Goal: Task Accomplishment & Management: Manage account settings

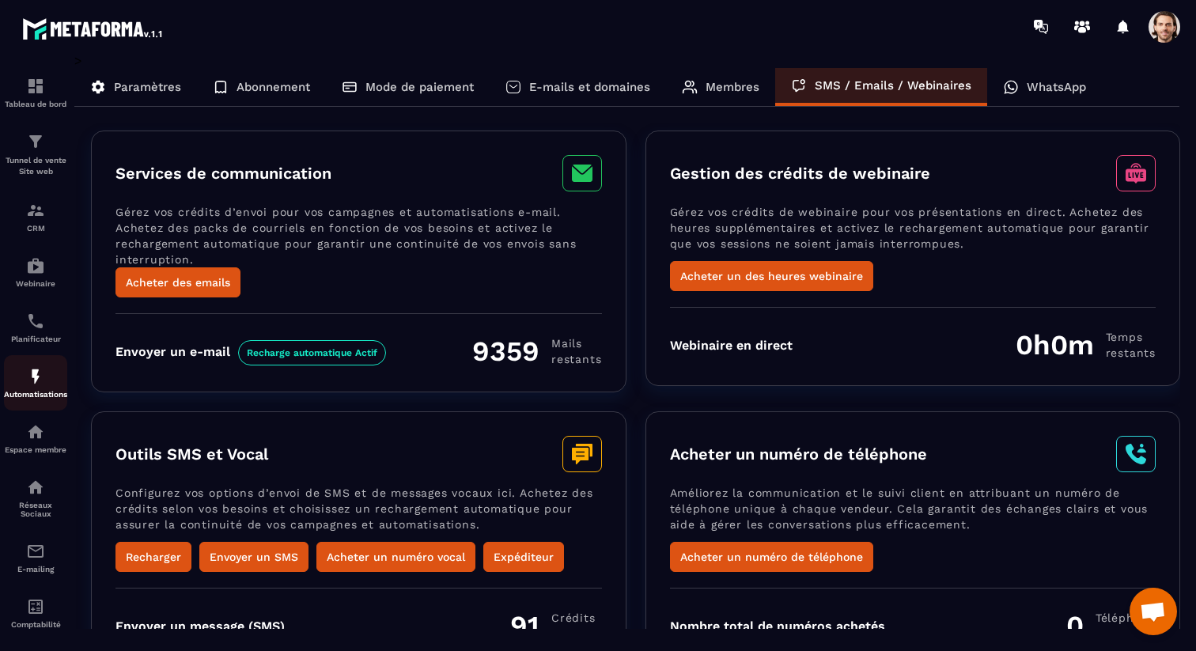
click at [25, 399] on p "Automatisations" at bounding box center [35, 394] width 63 height 9
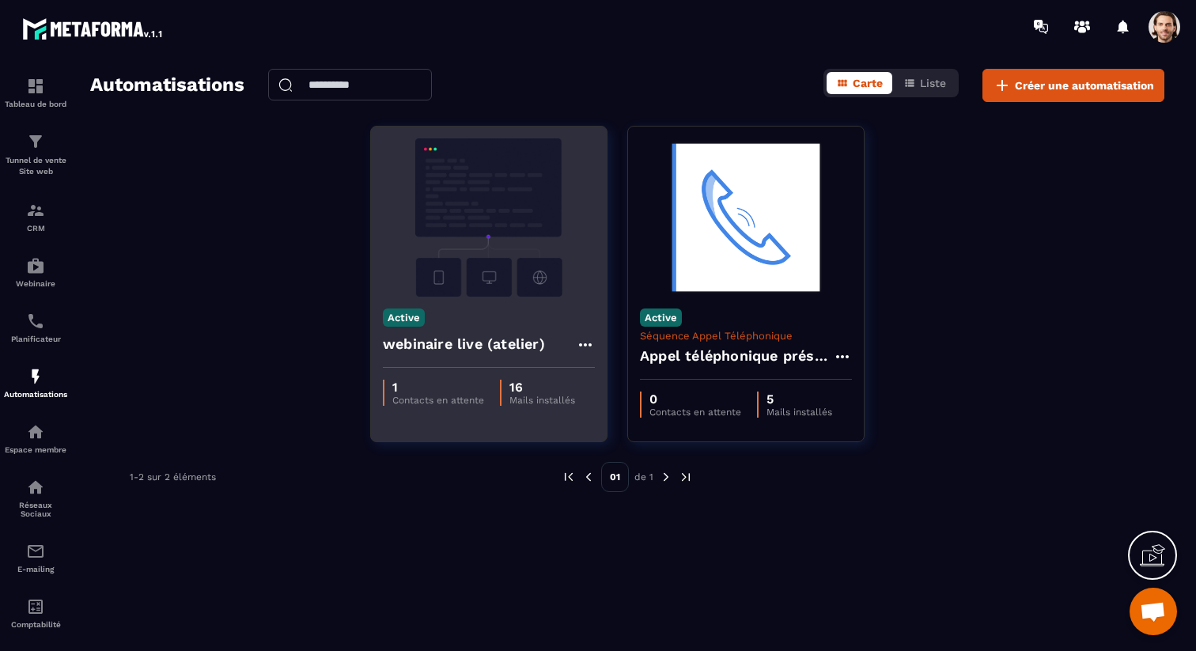
click at [464, 346] on h4 "webinaire live (atelier)" at bounding box center [464, 344] width 162 height 22
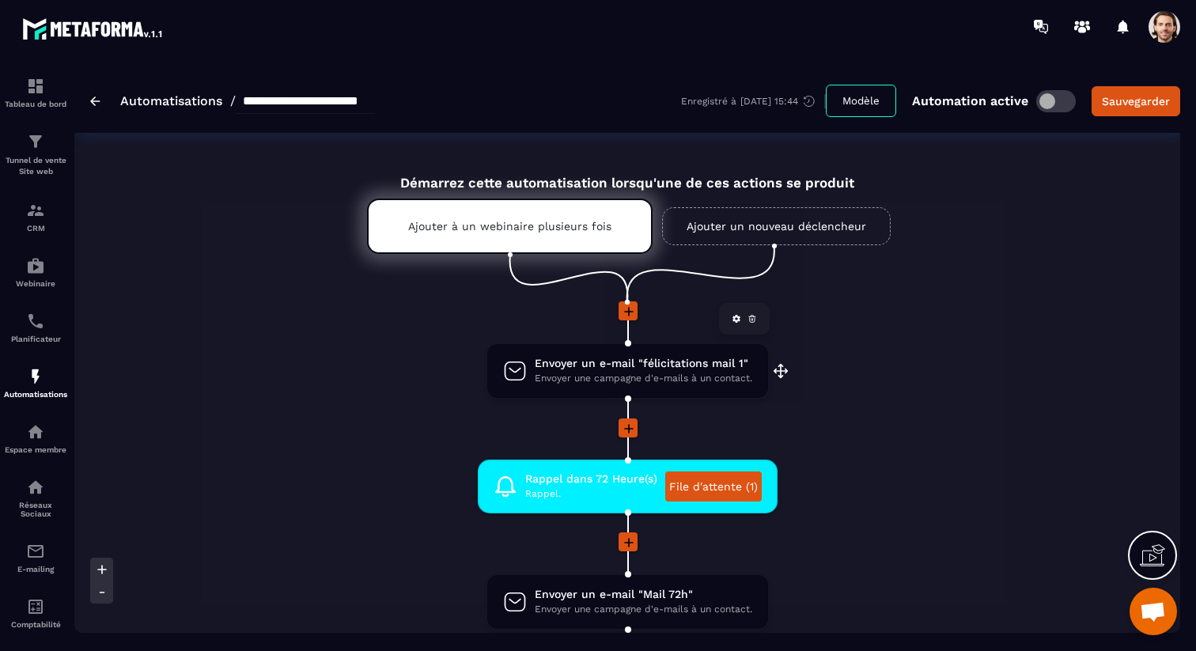
click at [573, 367] on span "Envoyer un e-mail "félicitations mail 1"" at bounding box center [644, 363] width 218 height 15
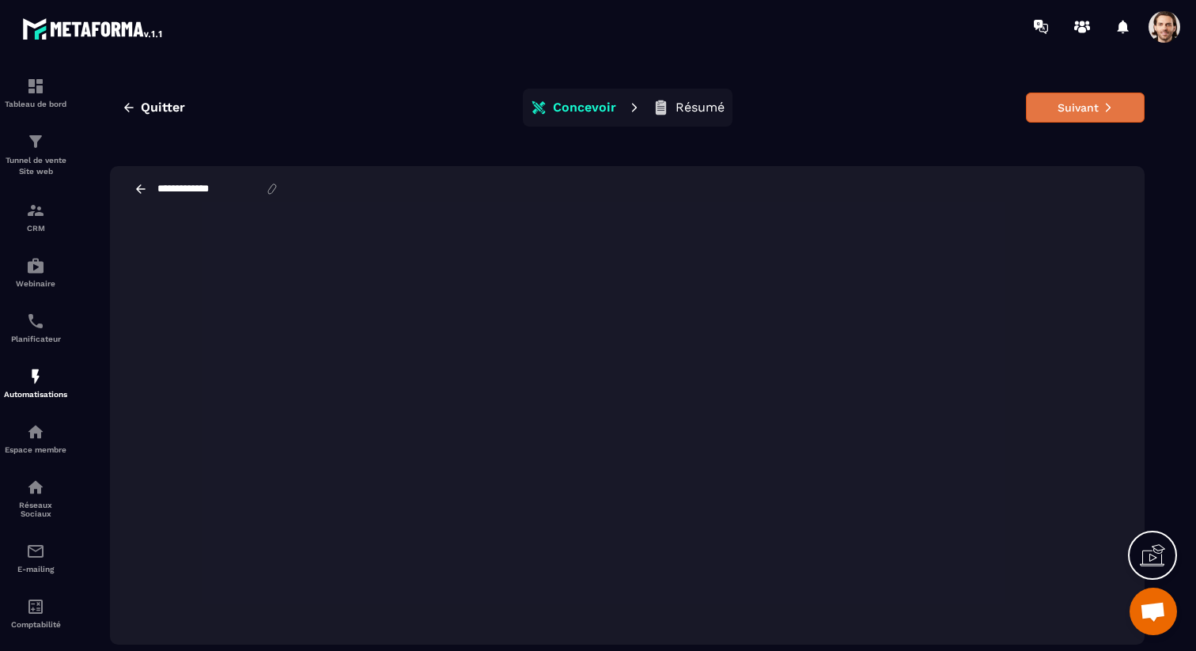
click at [1047, 100] on button "Suivant" at bounding box center [1085, 108] width 119 height 30
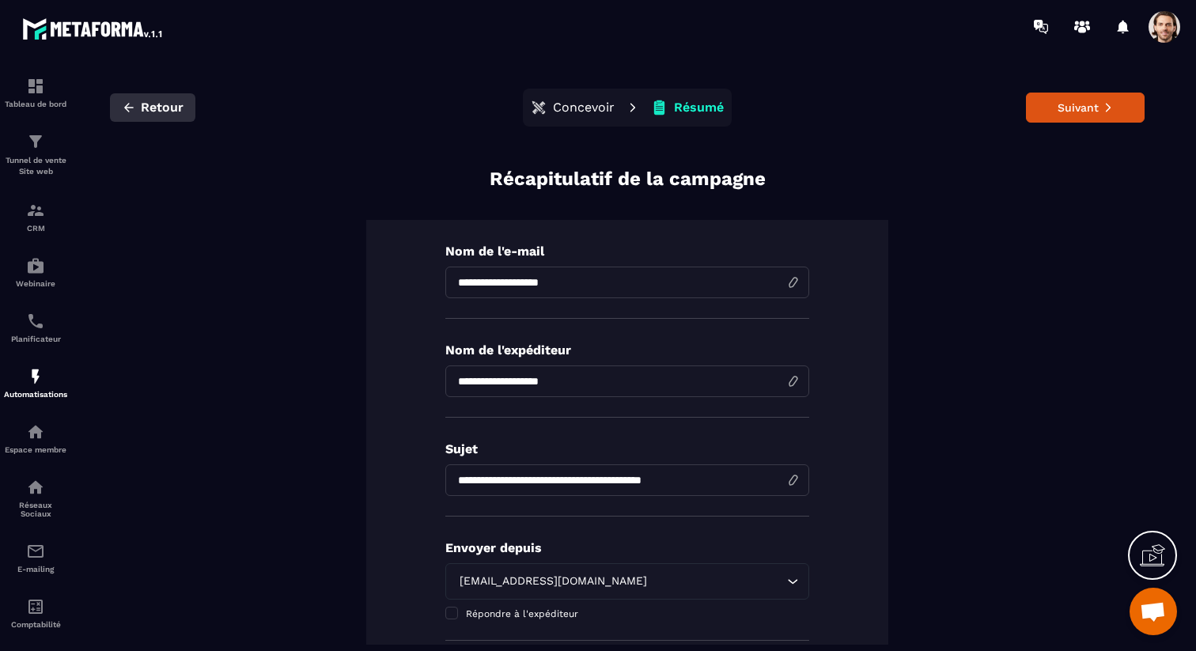
click at [143, 113] on span "Retour" at bounding box center [162, 108] width 43 height 16
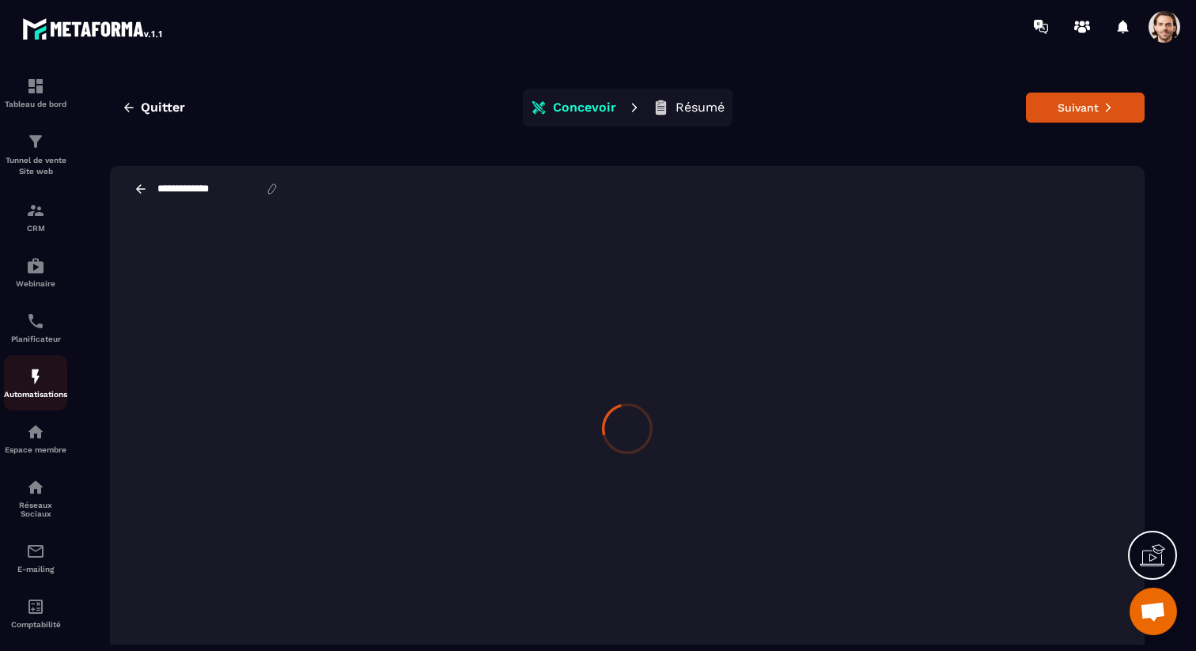
click at [51, 396] on p "Automatisations" at bounding box center [35, 394] width 63 height 9
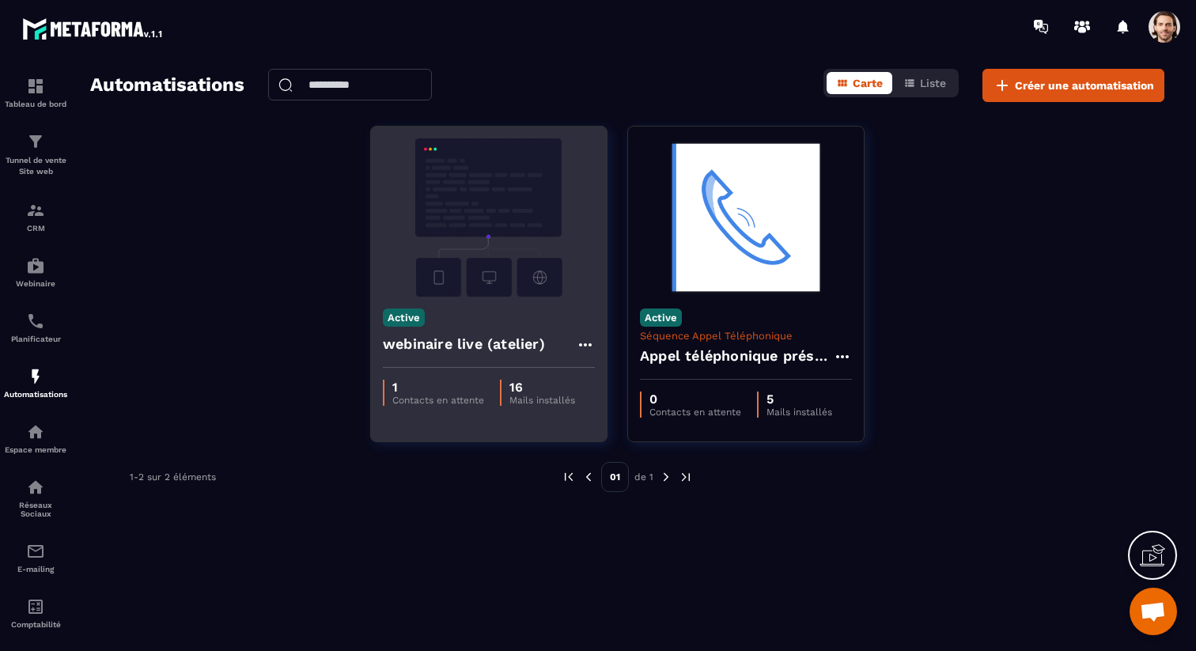
click at [505, 329] on div "Active webinaire live (atelier)" at bounding box center [489, 332] width 236 height 71
click at [504, 348] on h4 "webinaire live (atelier)" at bounding box center [464, 344] width 162 height 22
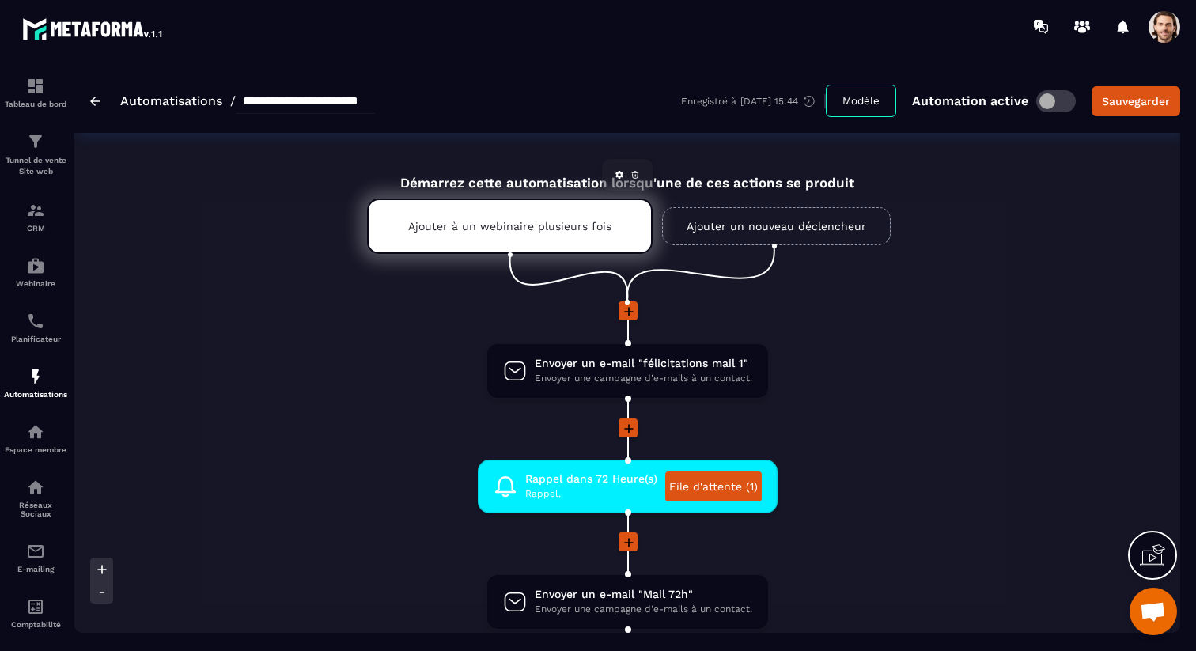
click at [532, 219] on div "Ajouter à un webinaire plusieurs fois" at bounding box center [510, 226] width 286 height 55
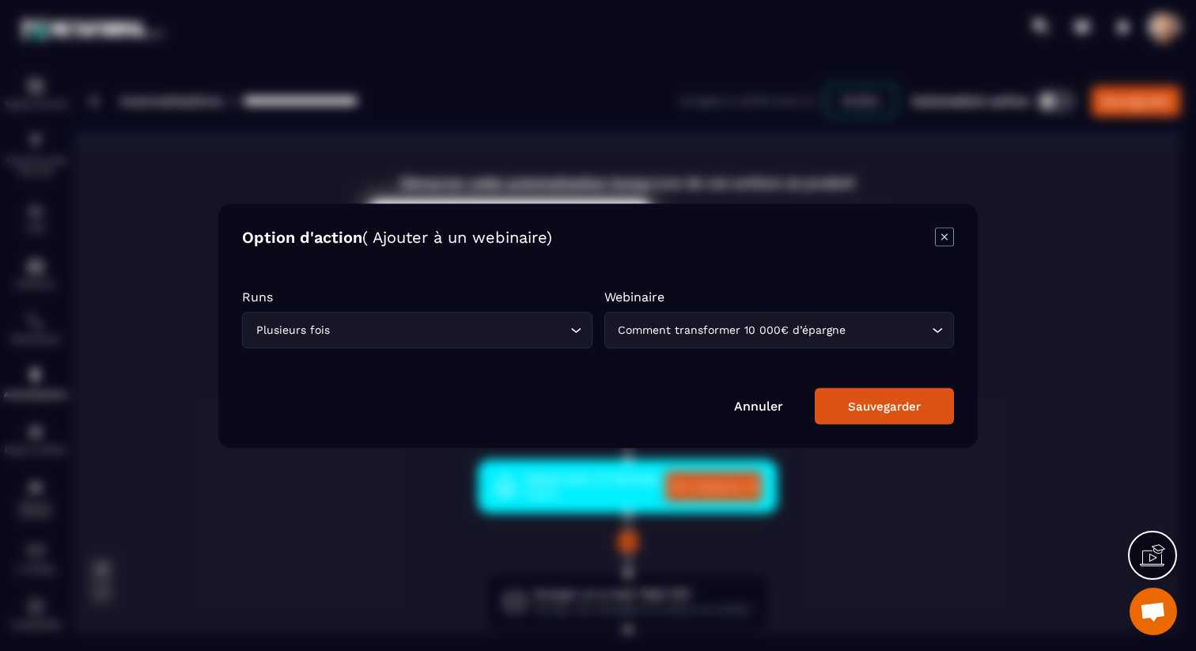
click at [947, 232] on icon "Modal window" at bounding box center [944, 236] width 19 height 19
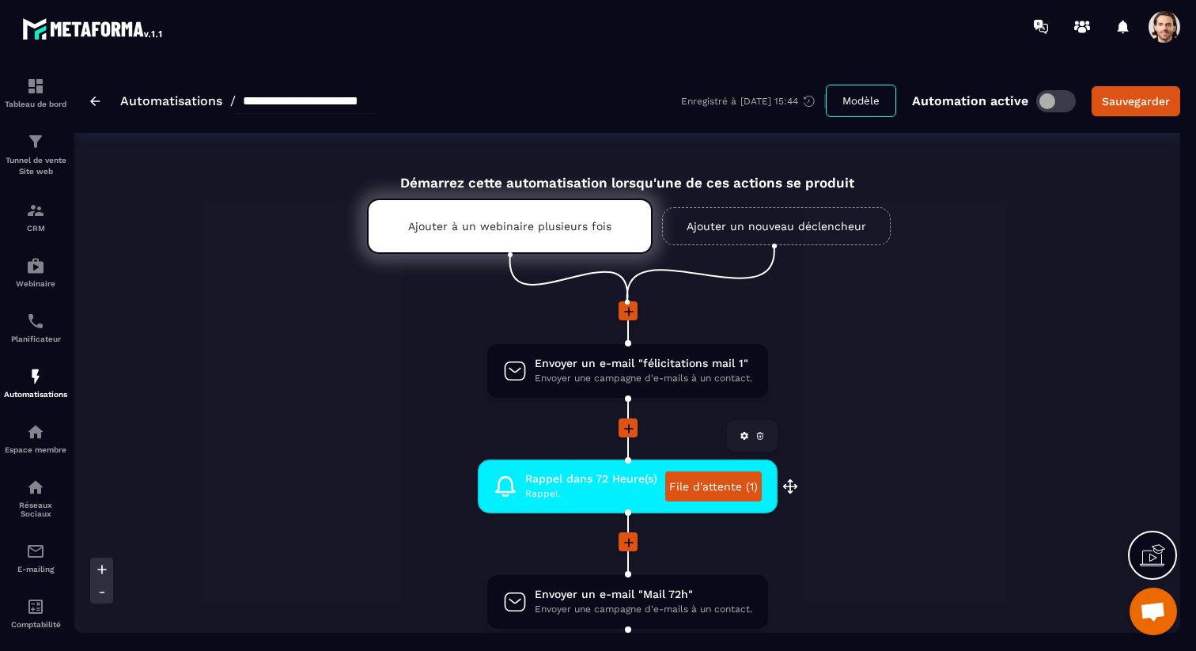
click at [722, 489] on link "File d'attente (1)" at bounding box center [713, 486] width 97 height 30
click at [41, 206] on img at bounding box center [35, 210] width 19 height 19
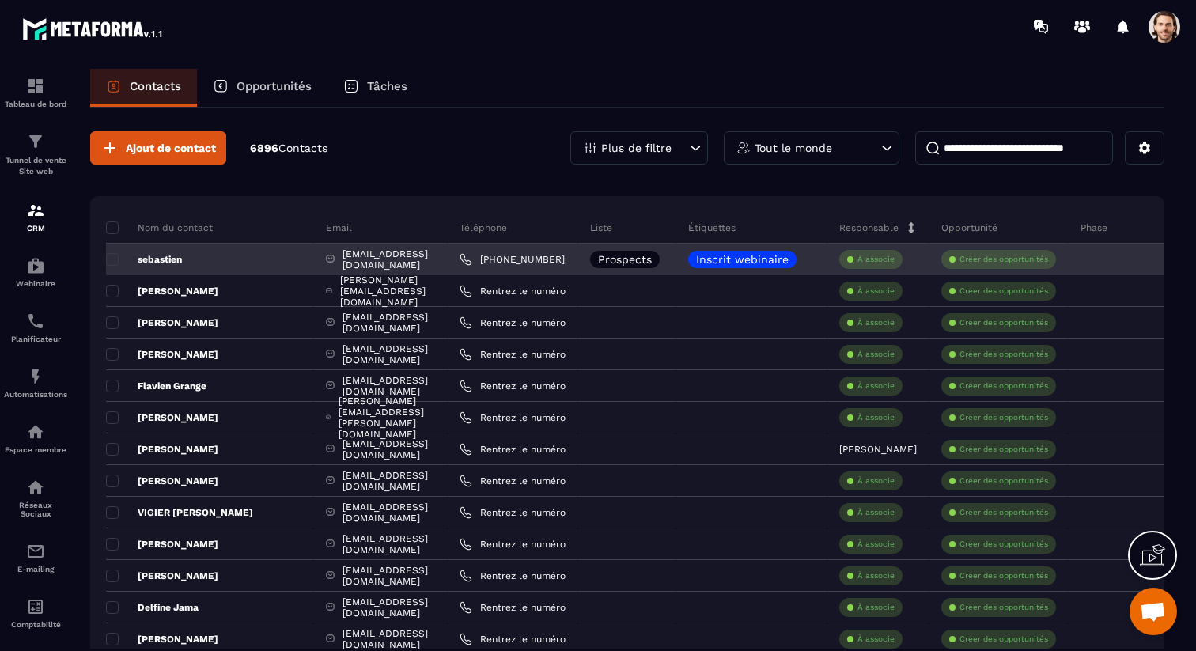
click at [166, 255] on p "sebastien" at bounding box center [144, 259] width 76 height 13
